Goal: Task Accomplishment & Management: Manage account settings

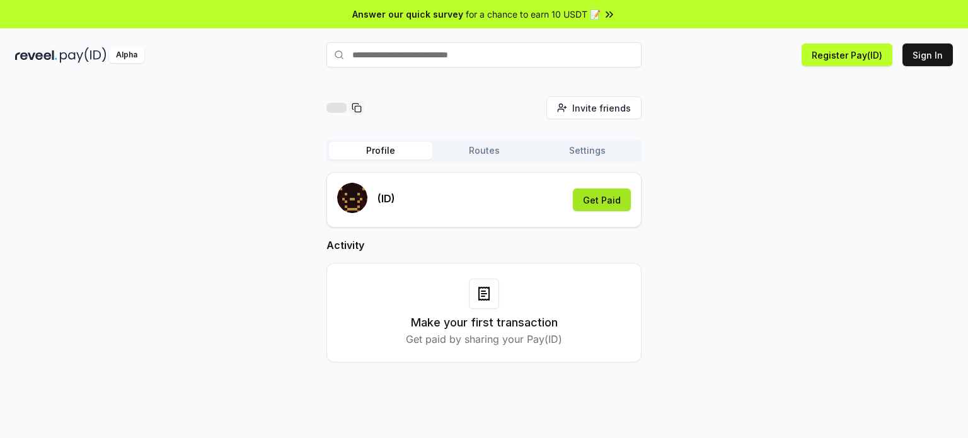
click at [621, 196] on button "Get Paid" at bounding box center [602, 199] width 58 height 23
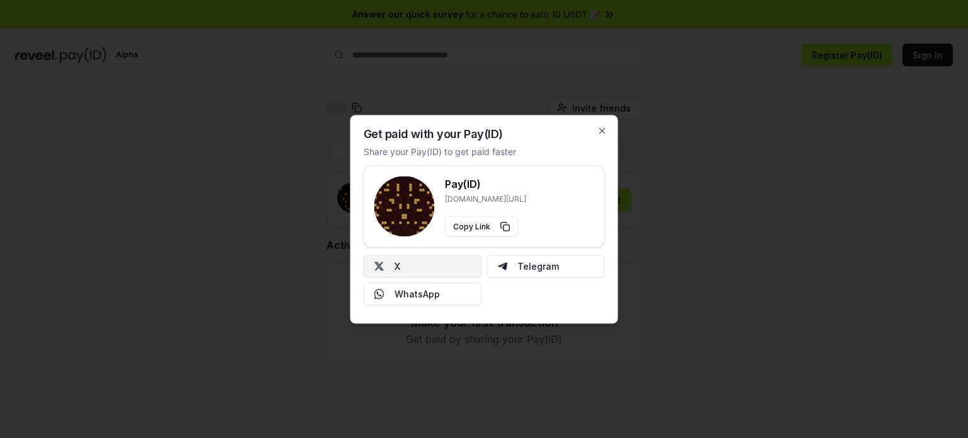
click at [440, 261] on button "X" at bounding box center [423, 266] width 118 height 23
